Goal: Book appointment/travel/reservation

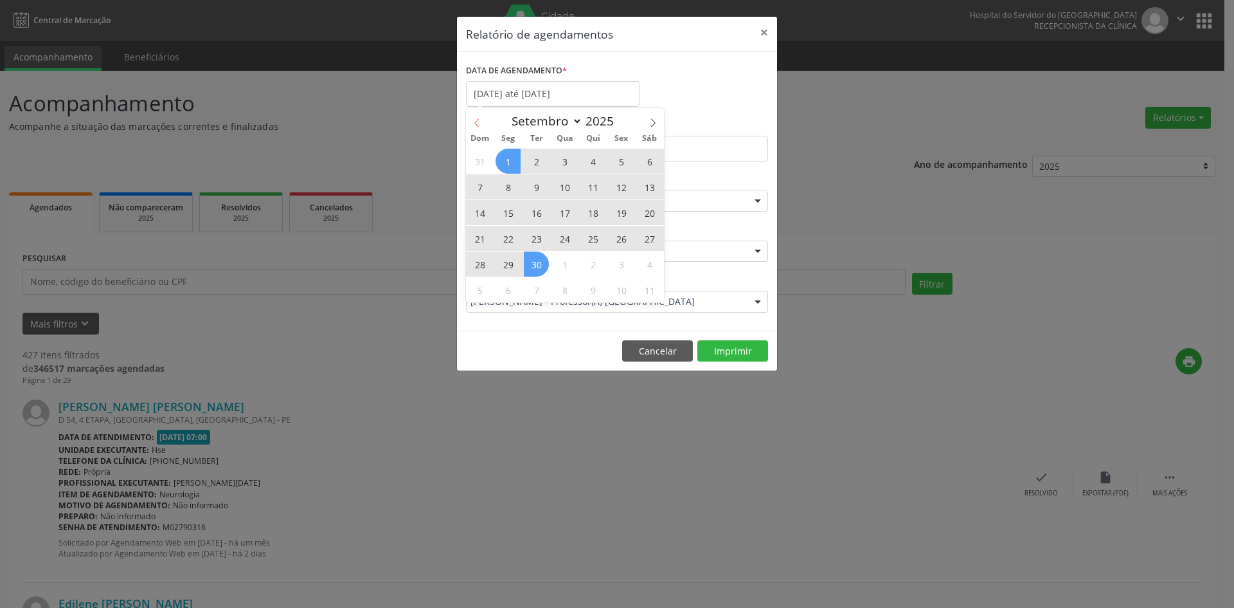
click at [474, 117] on span at bounding box center [477, 119] width 22 height 22
select select "7"
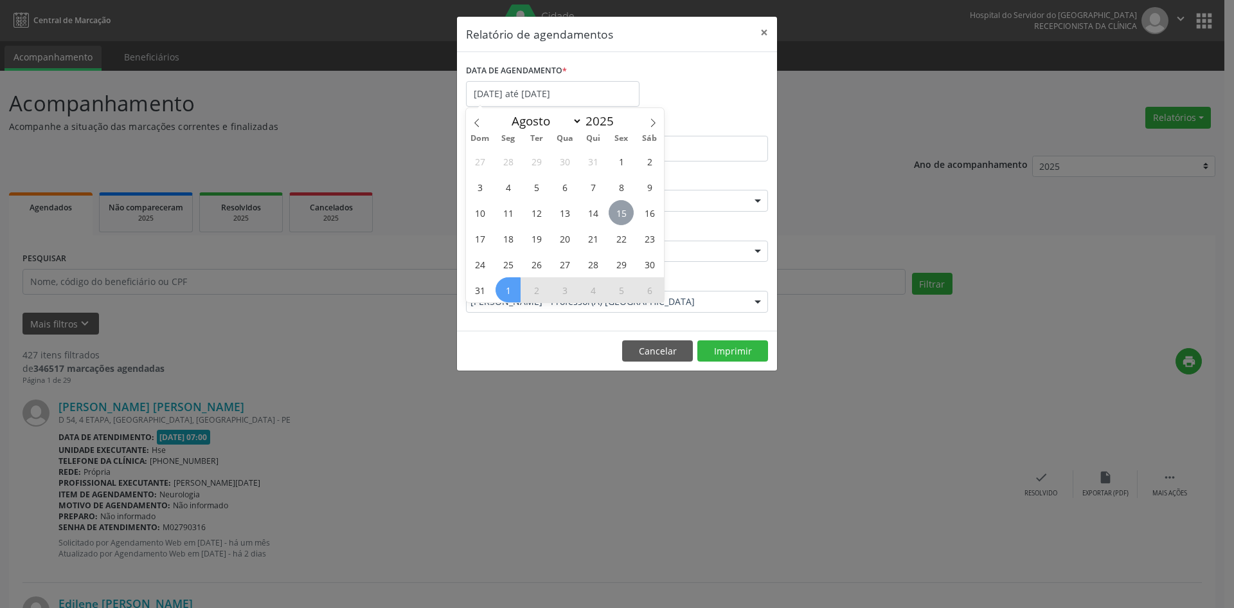
click at [623, 215] on span "15" at bounding box center [621, 212] width 25 height 25
type input "[DATE]"
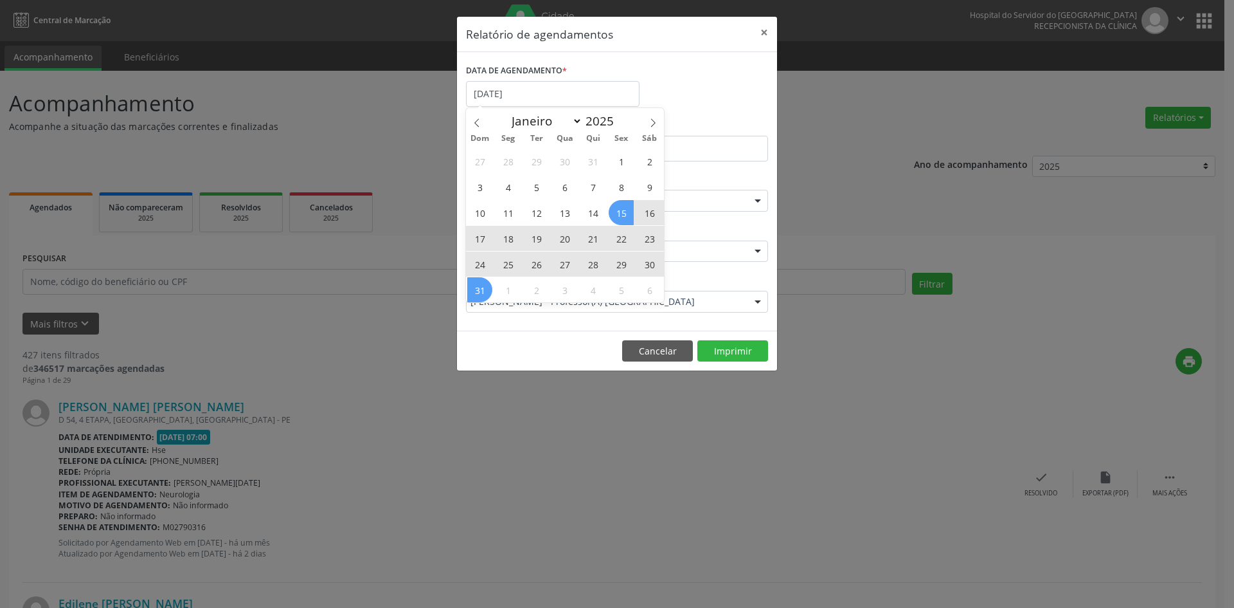
drag, startPoint x: 623, startPoint y: 215, endPoint x: 485, endPoint y: 287, distance: 155.0
click at [485, 287] on div "27 28 29 30 31 1 2 3 4 5 6 7 8 9 10 11 12 13 14 15 16 17 18 19 20 21 22 23 24 2…" at bounding box center [565, 225] width 198 height 154
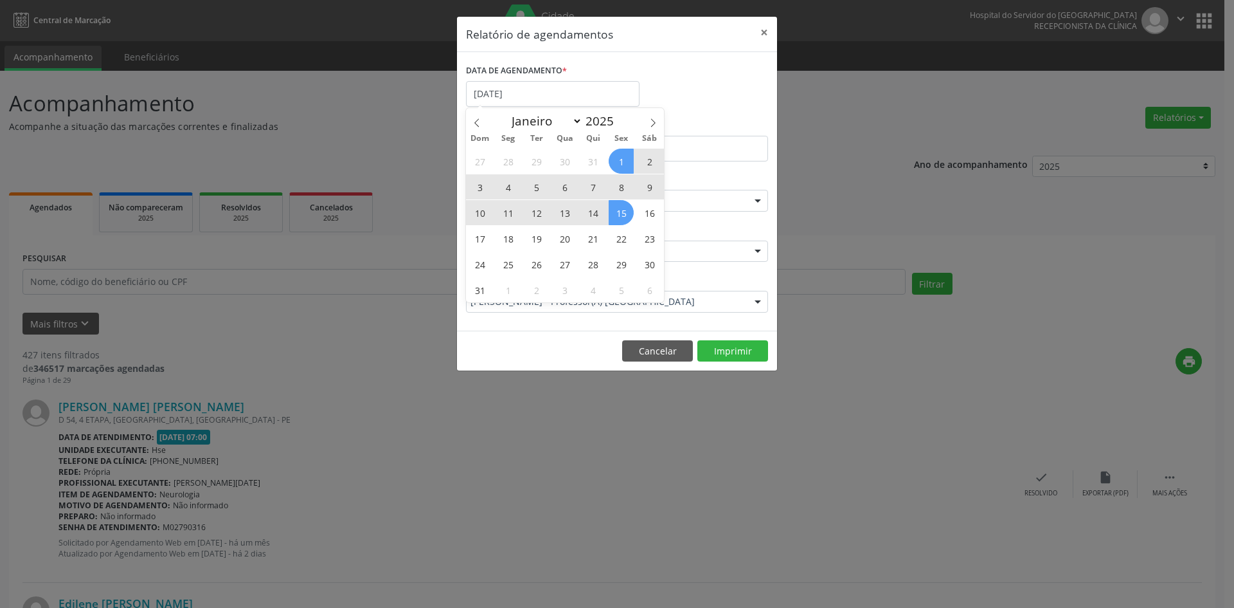
click at [620, 161] on span "1" at bounding box center [621, 161] width 25 height 25
select select "7"
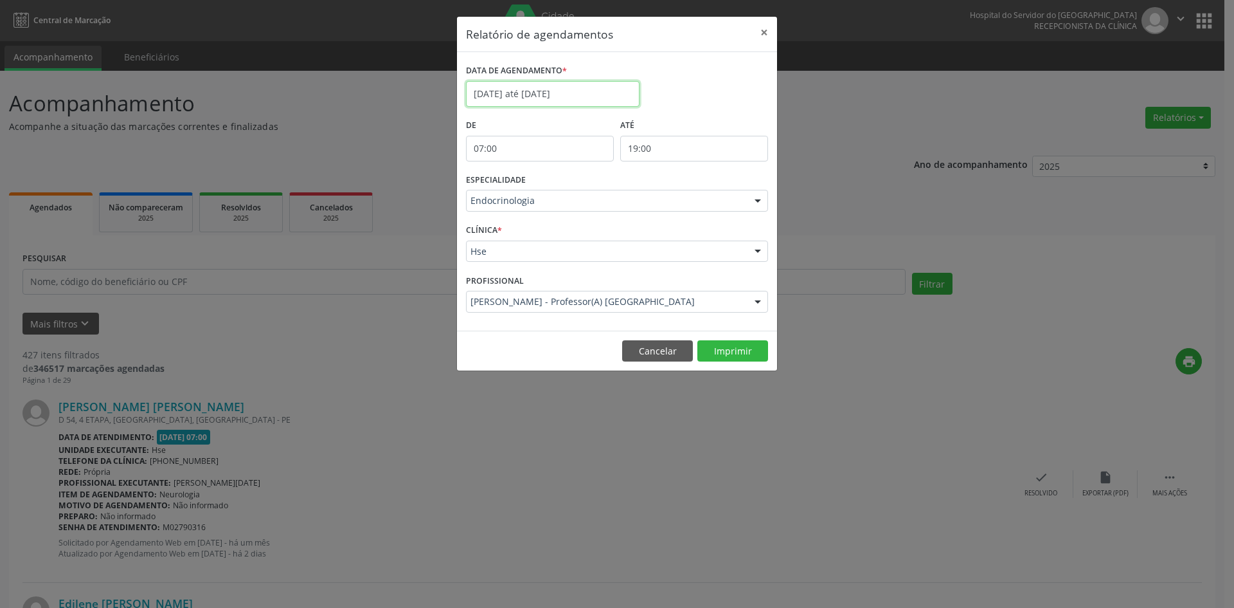
click at [518, 92] on input "[DATE] até [DATE]" at bounding box center [553, 94] width 174 height 26
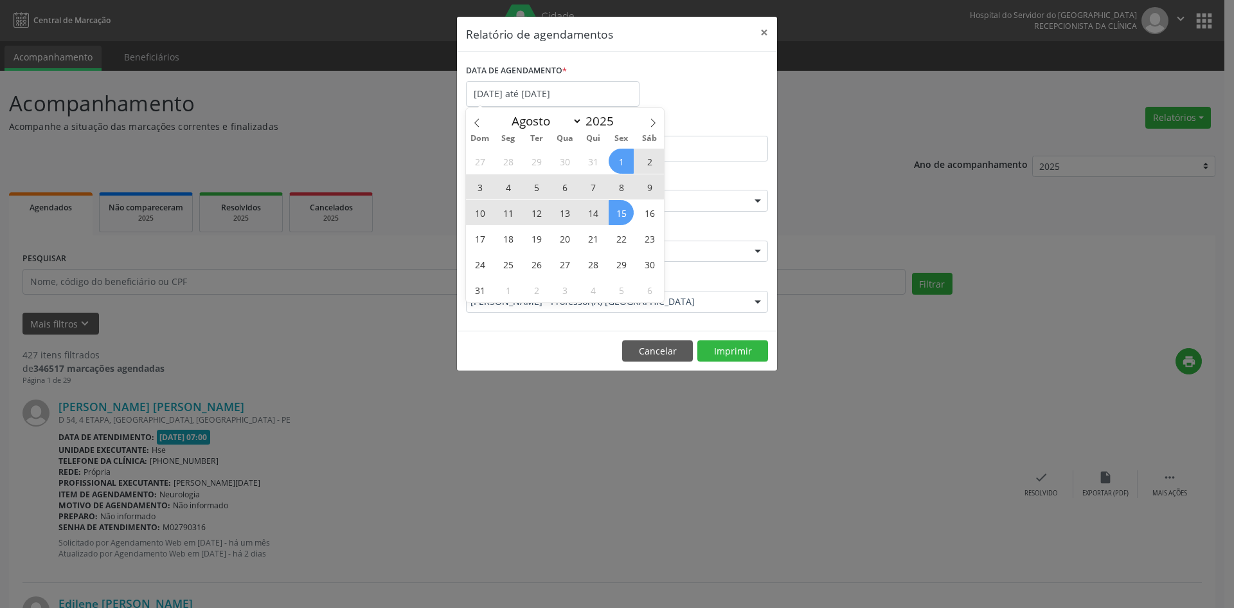
click at [621, 158] on span "1" at bounding box center [621, 161] width 25 height 25
type input "[DATE]"
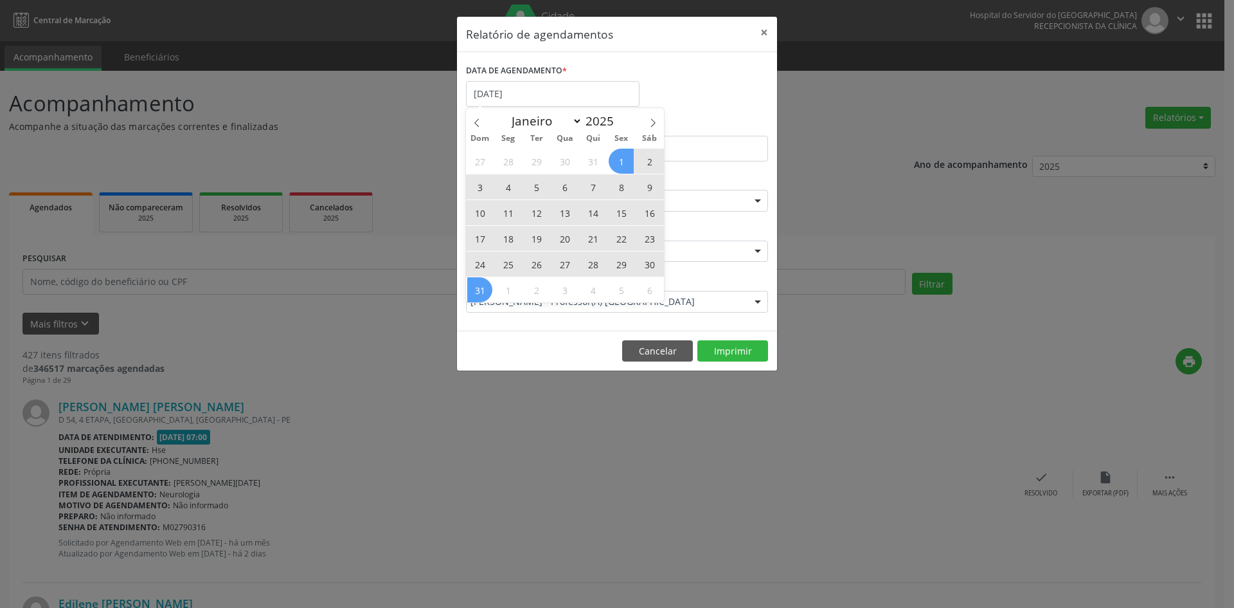
drag, startPoint x: 621, startPoint y: 158, endPoint x: 486, endPoint y: 283, distance: 183.8
click at [486, 283] on div "27 28 29 30 31 1 2 3 4 5 6 7 8 9 10 11 12 13 14 15 16 17 18 19 20 21 22 23 24 2…" at bounding box center [565, 225] width 198 height 154
click at [486, 283] on span "31" at bounding box center [479, 289] width 25 height 25
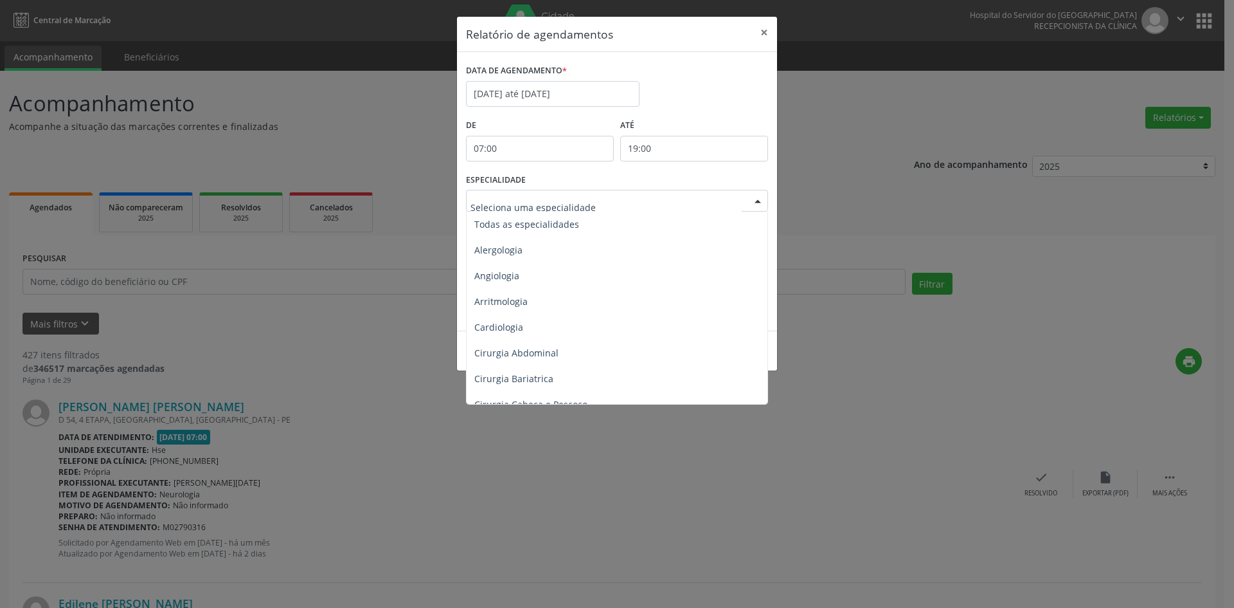
click at [758, 201] on div at bounding box center [757, 201] width 19 height 22
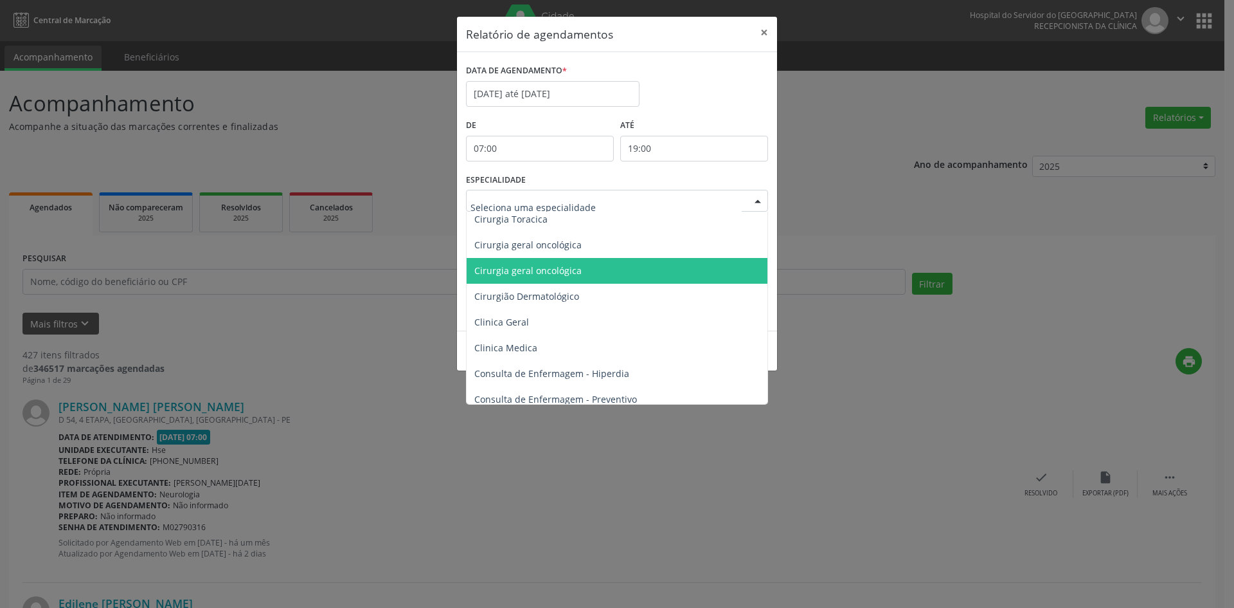
scroll to position [386, 0]
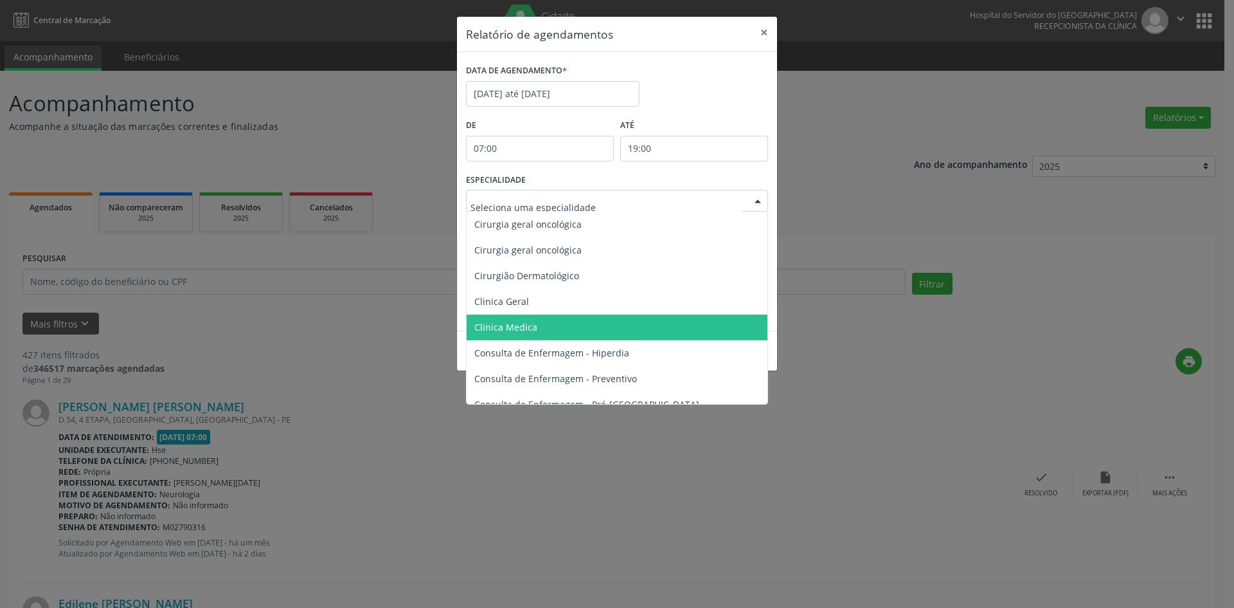
click at [521, 323] on span "Clinica Medica" at bounding box center [505, 327] width 63 height 12
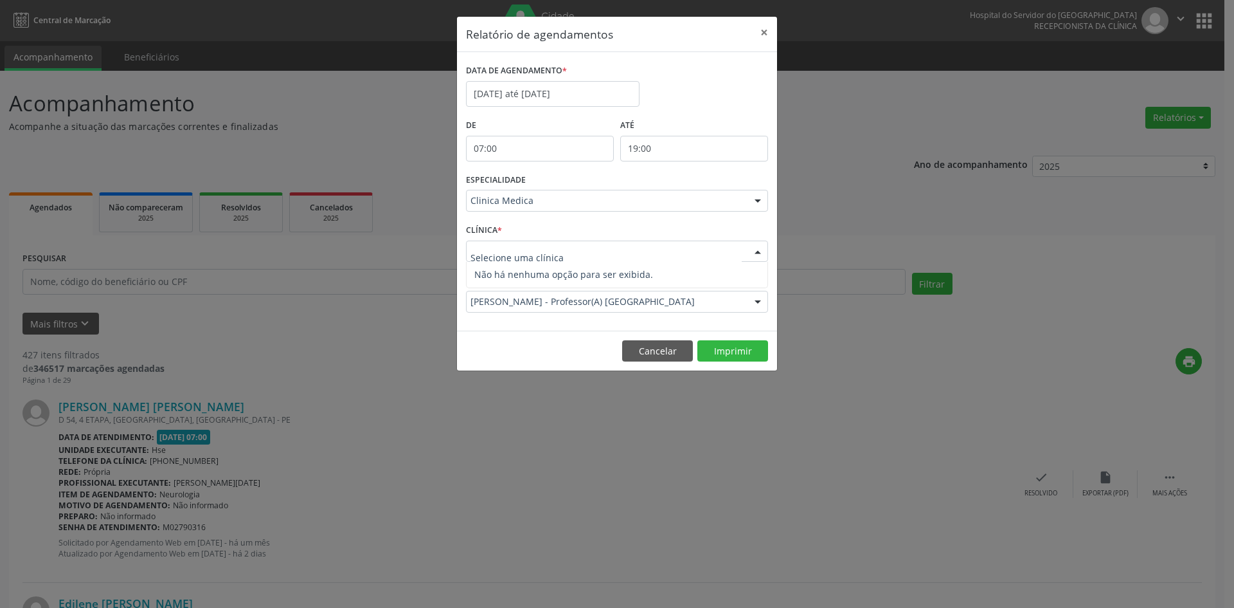
click at [490, 277] on span "Não há nenhuma opção para ser exibida." at bounding box center [617, 275] width 301 height 26
click at [491, 257] on input "text" at bounding box center [606, 258] width 271 height 26
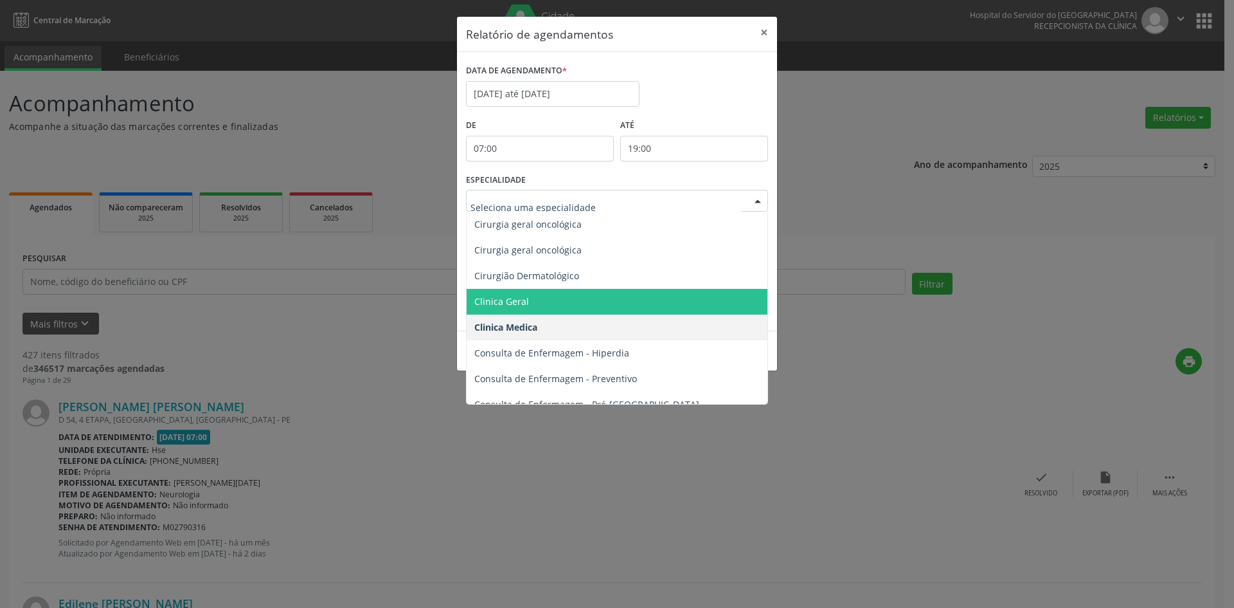
click at [514, 299] on span "Clinica Geral" at bounding box center [501, 301] width 55 height 12
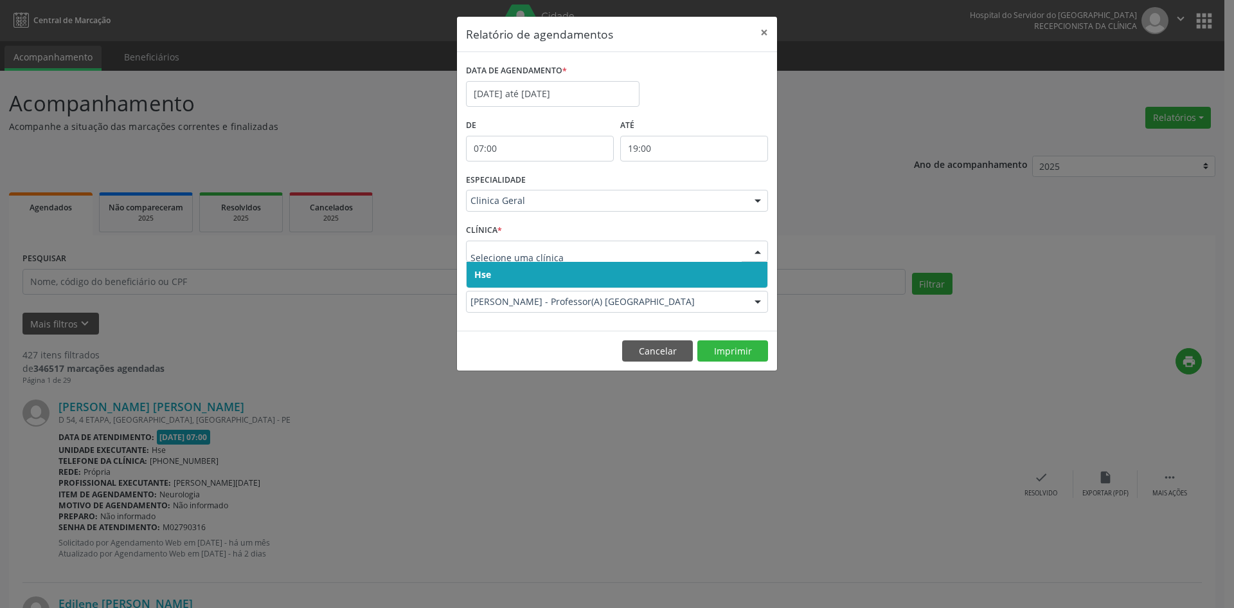
click at [488, 276] on span "Hse" at bounding box center [482, 274] width 17 height 12
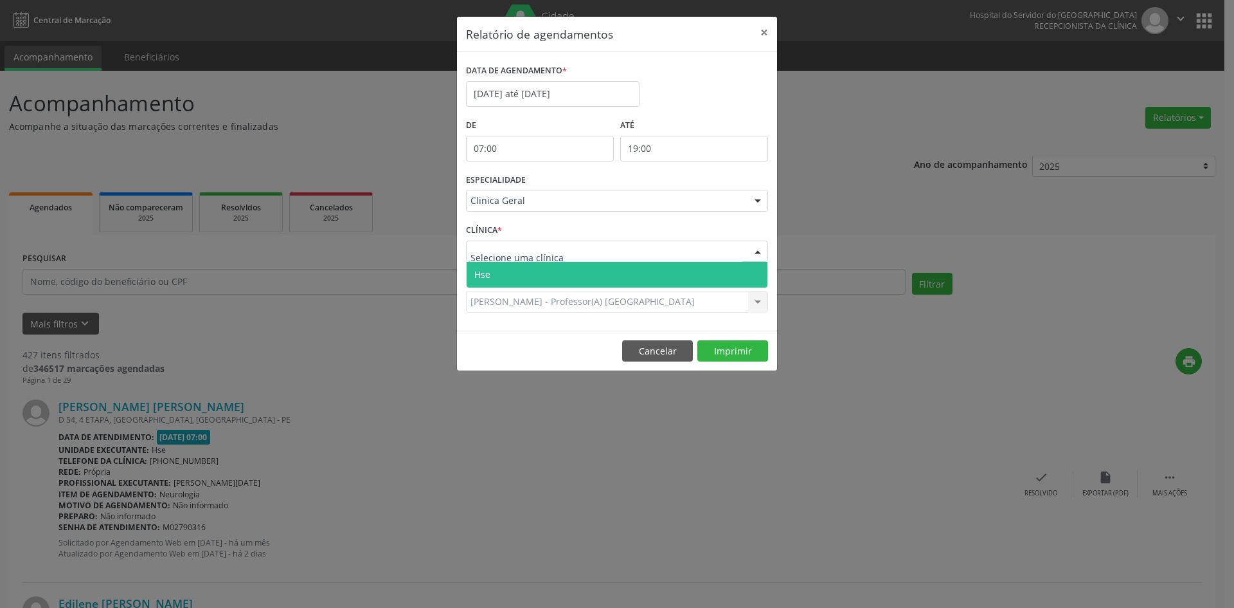
click at [492, 277] on span "Hse" at bounding box center [617, 275] width 301 height 26
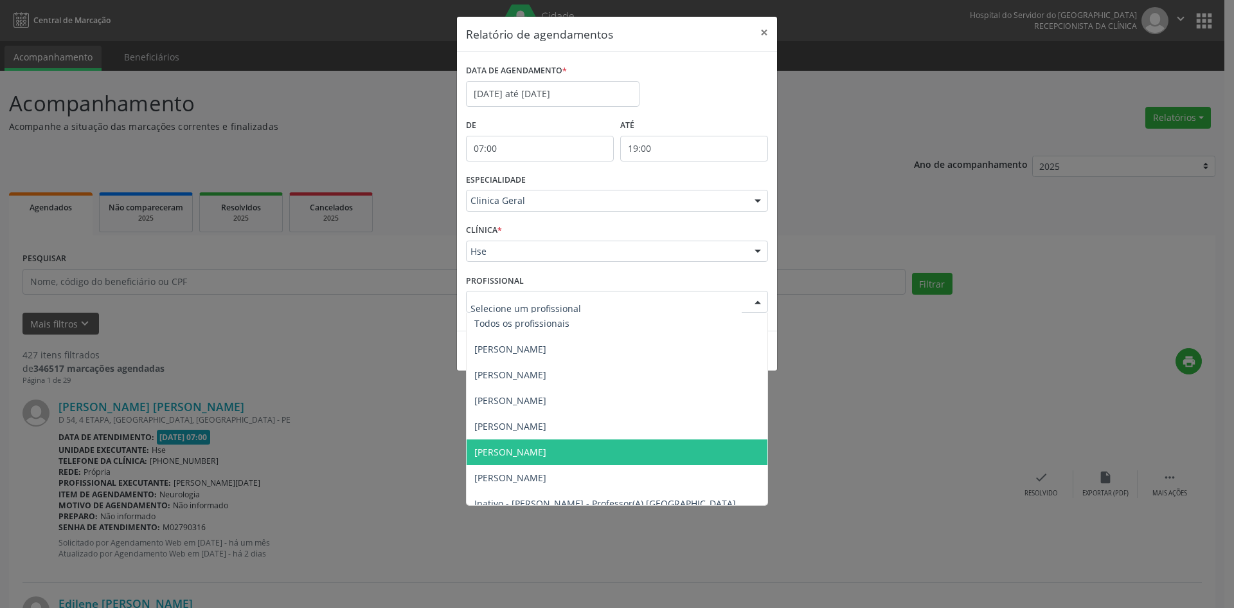
scroll to position [0, 0]
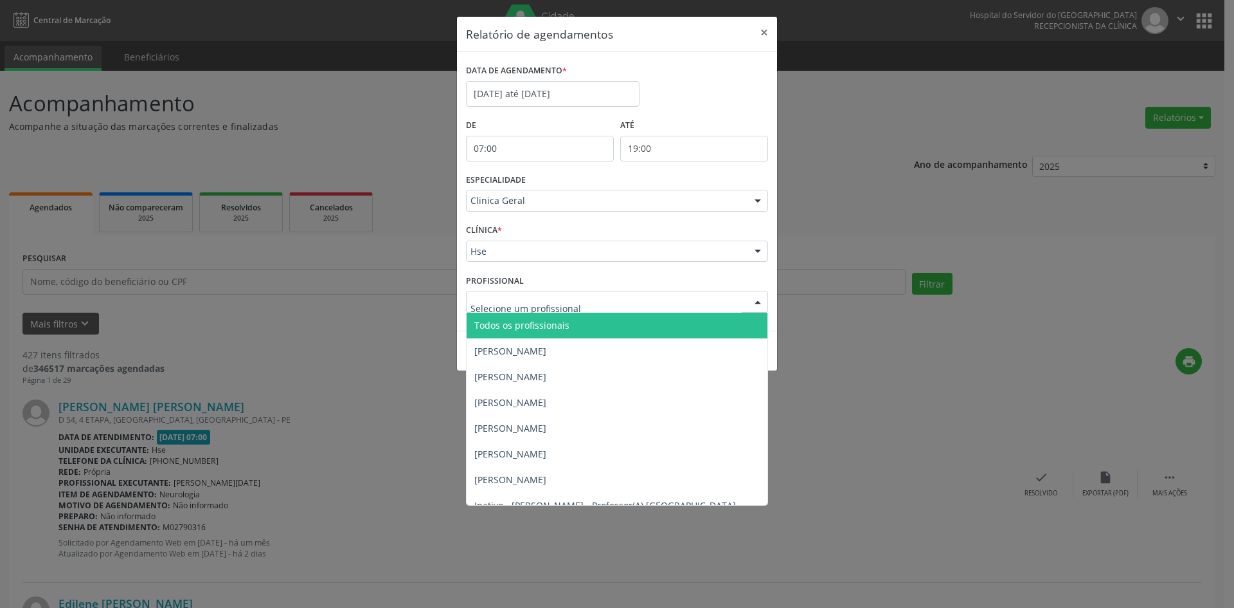
click at [530, 320] on span "Todos os profissionais" at bounding box center [521, 325] width 95 height 12
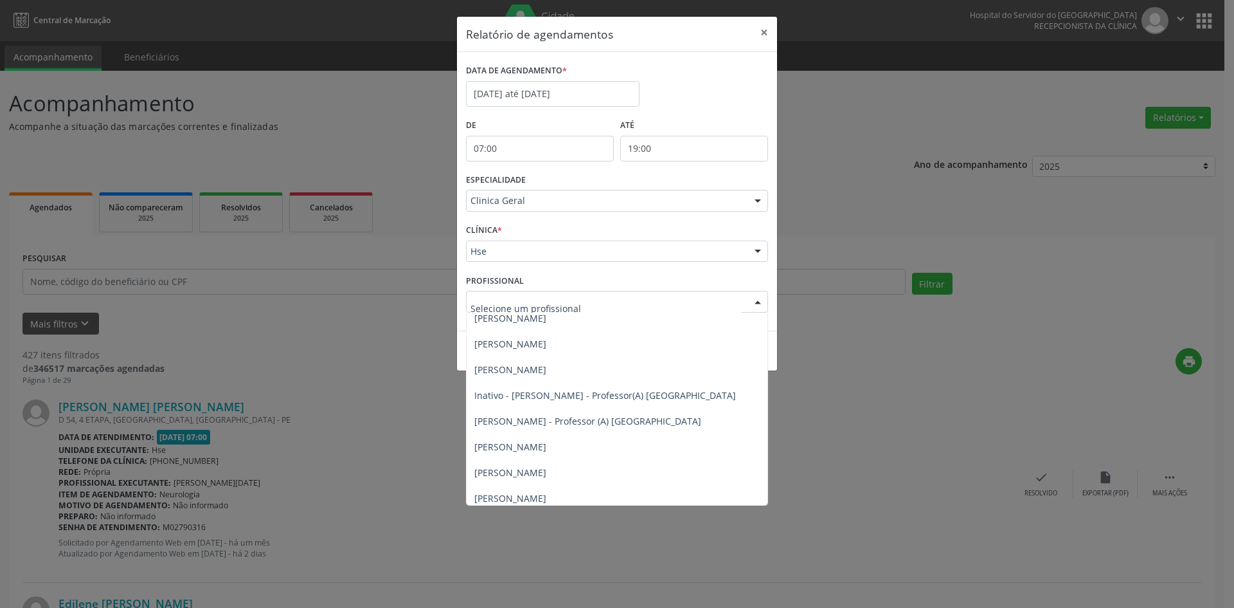
scroll to position [116, 0]
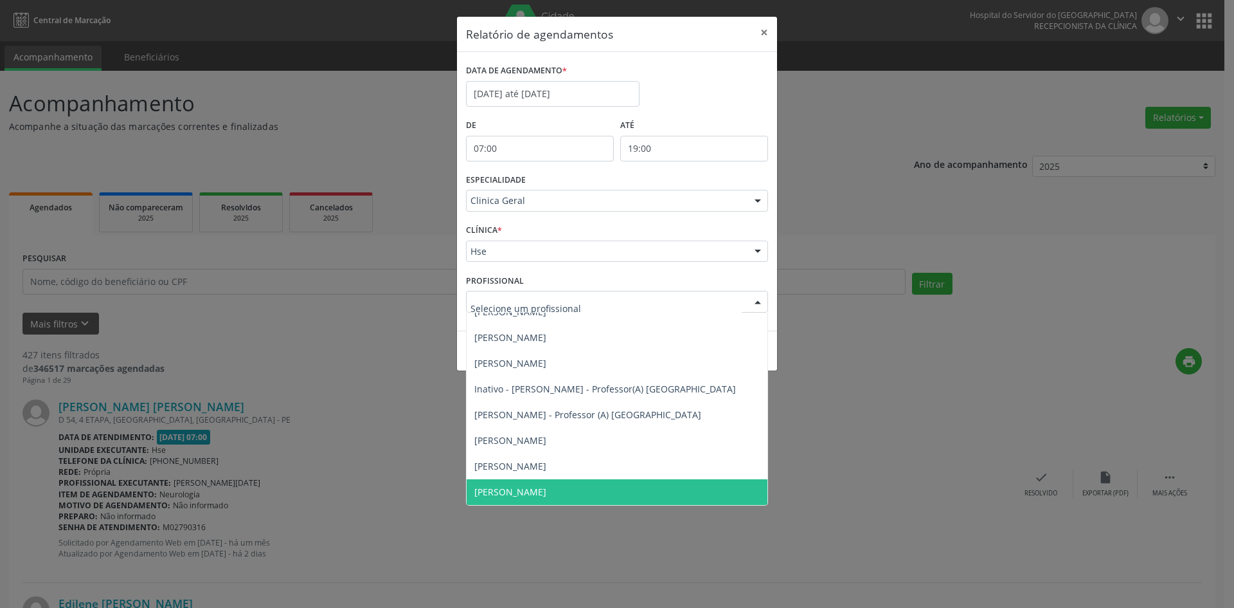
click at [534, 493] on span "[PERSON_NAME]" at bounding box center [510, 491] width 72 height 12
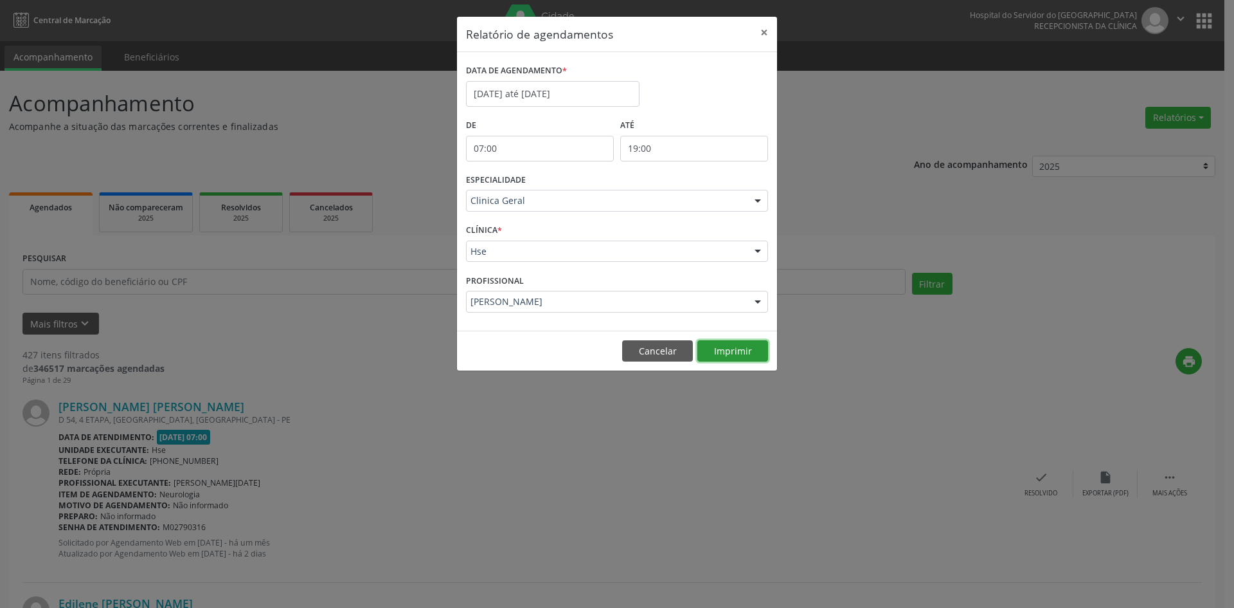
click at [729, 347] on button "Imprimir" at bounding box center [733, 351] width 71 height 22
